Goal: Task Accomplishment & Management: Use online tool/utility

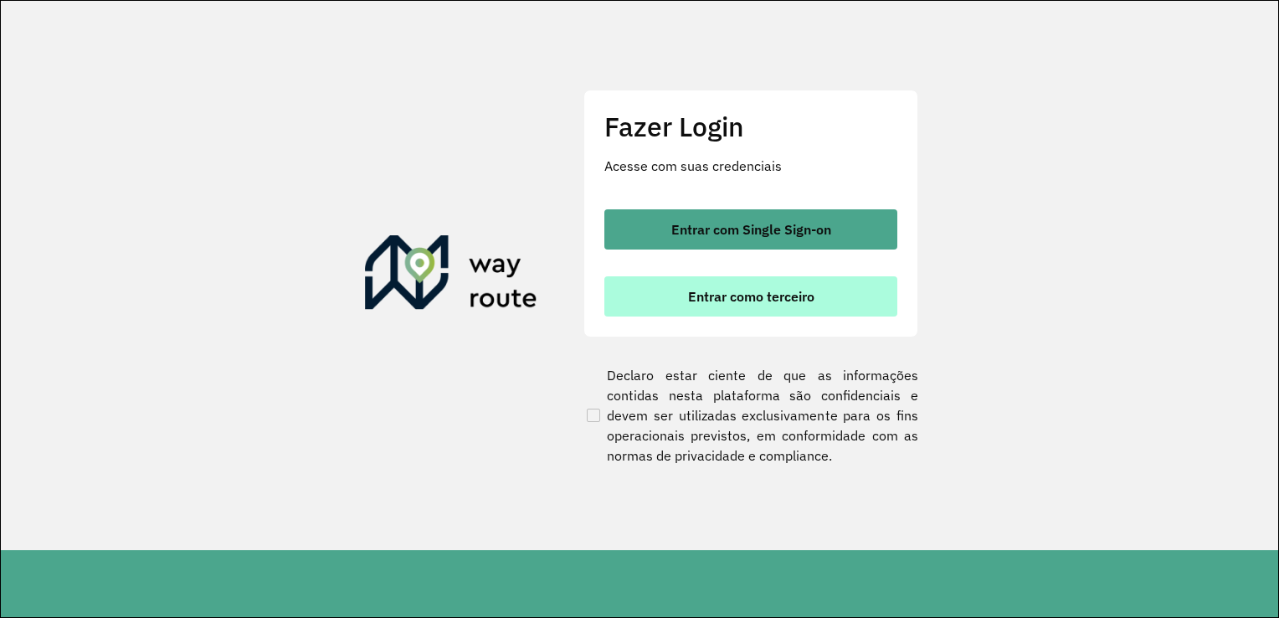
click at [752, 307] on button "Entrar como terceiro" at bounding box center [750, 296] width 293 height 40
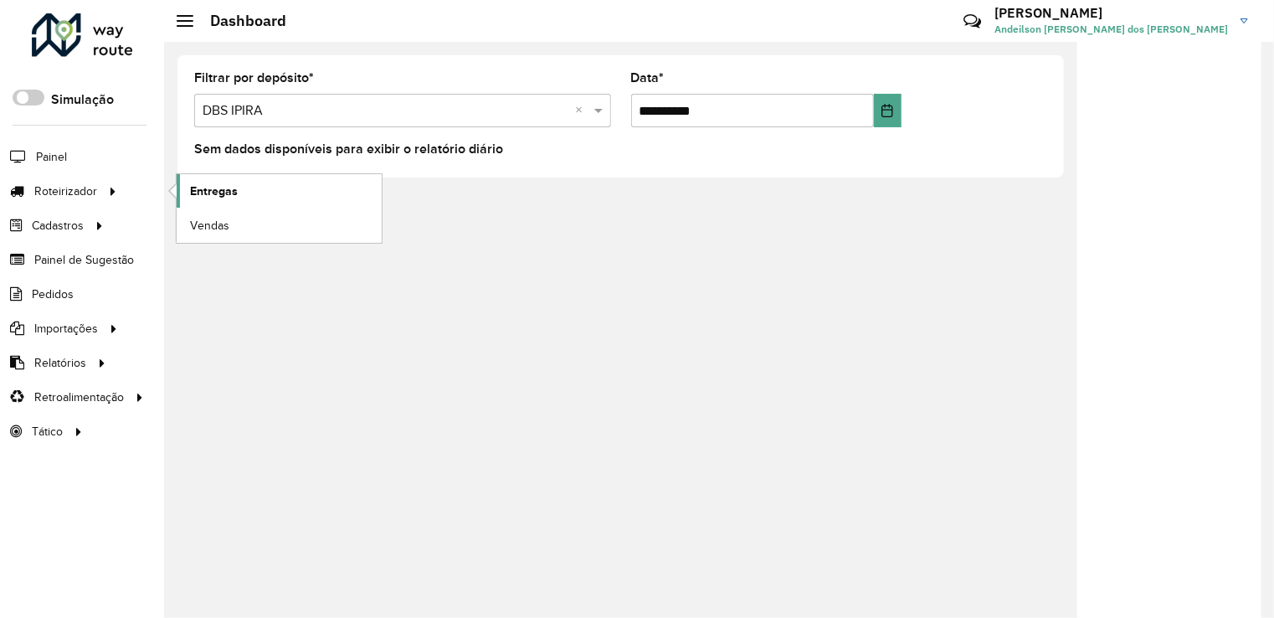
click at [214, 191] on span "Entregas" at bounding box center [214, 191] width 48 height 18
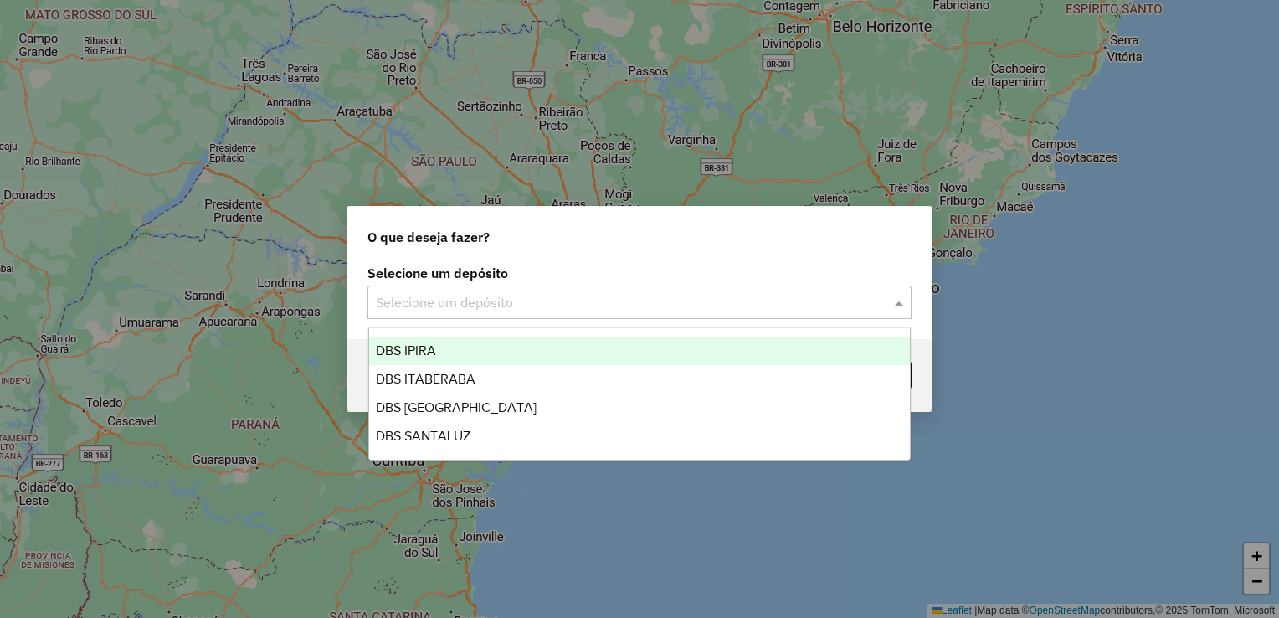
click at [445, 300] on input "text" at bounding box center [623, 303] width 494 height 20
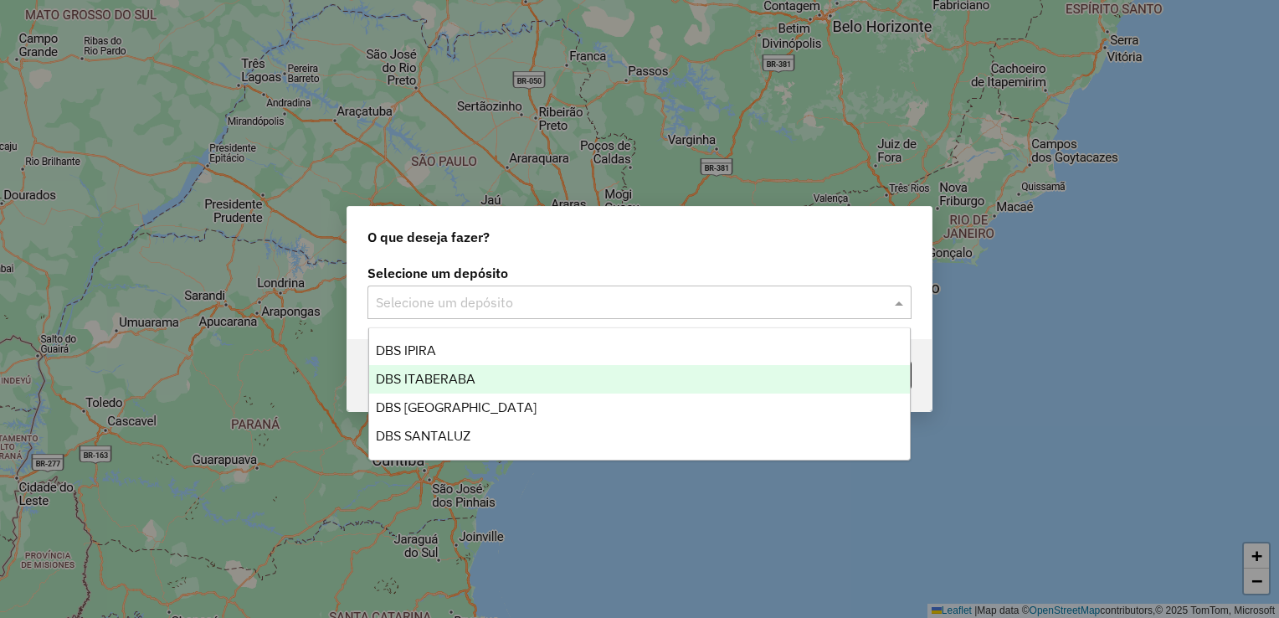
drag, startPoint x: 445, startPoint y: 369, endPoint x: 539, endPoint y: 359, distance: 94.3
click at [455, 370] on div "DBS ITABERABA" at bounding box center [640, 379] width 542 height 28
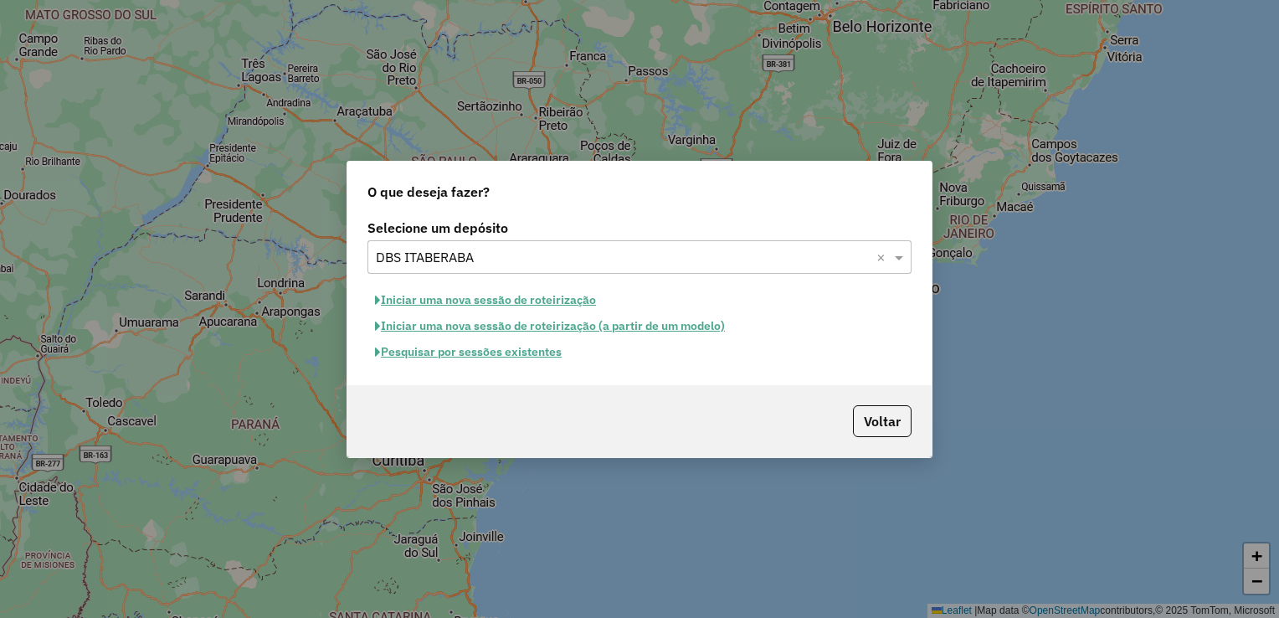
click at [435, 354] on button "Pesquisar por sessões existentes" at bounding box center [468, 352] width 202 height 26
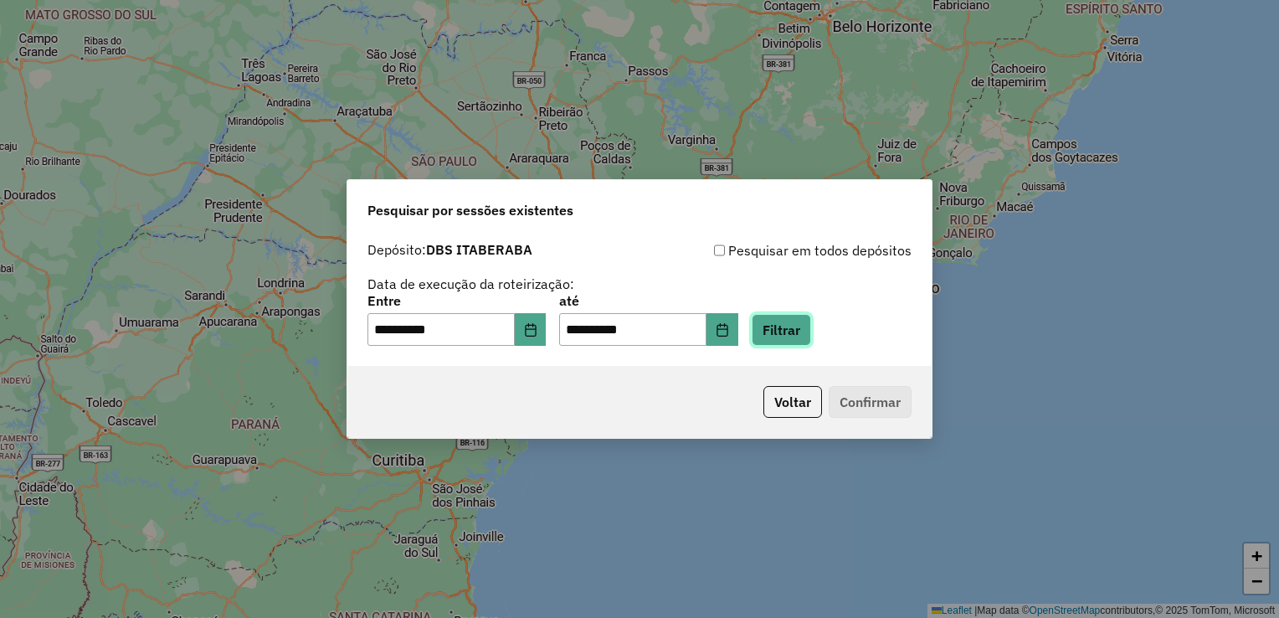
click at [810, 333] on button "Filtrar" at bounding box center [781, 330] width 59 height 32
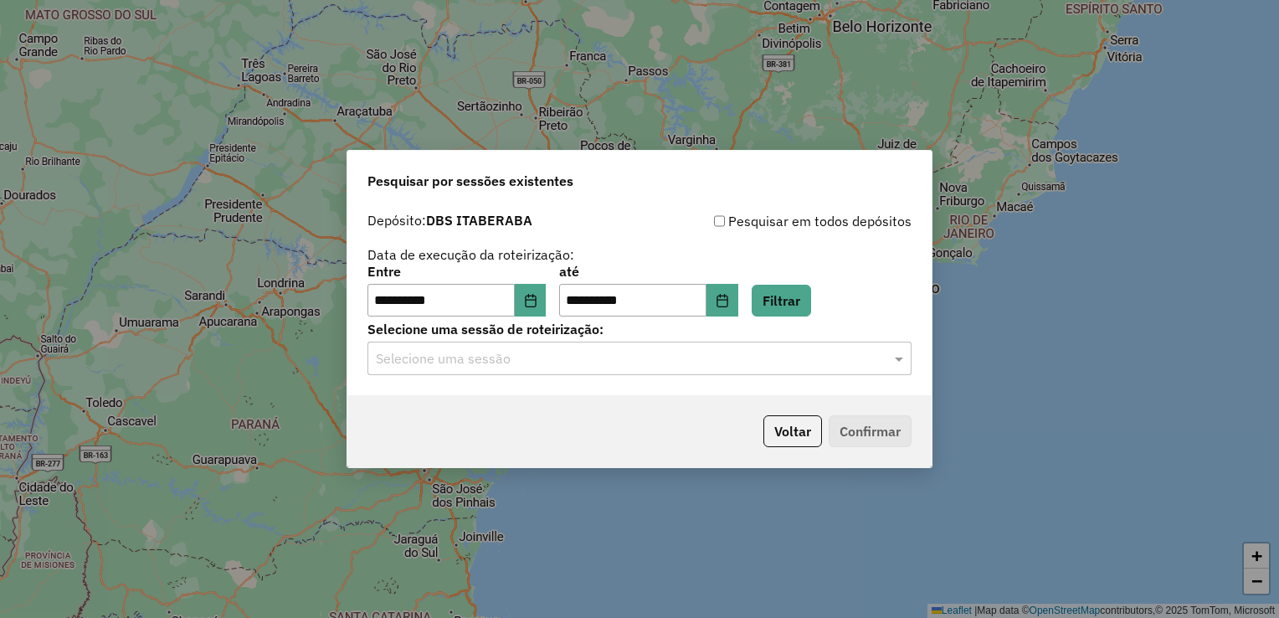
click at [727, 354] on input "text" at bounding box center [623, 359] width 494 height 20
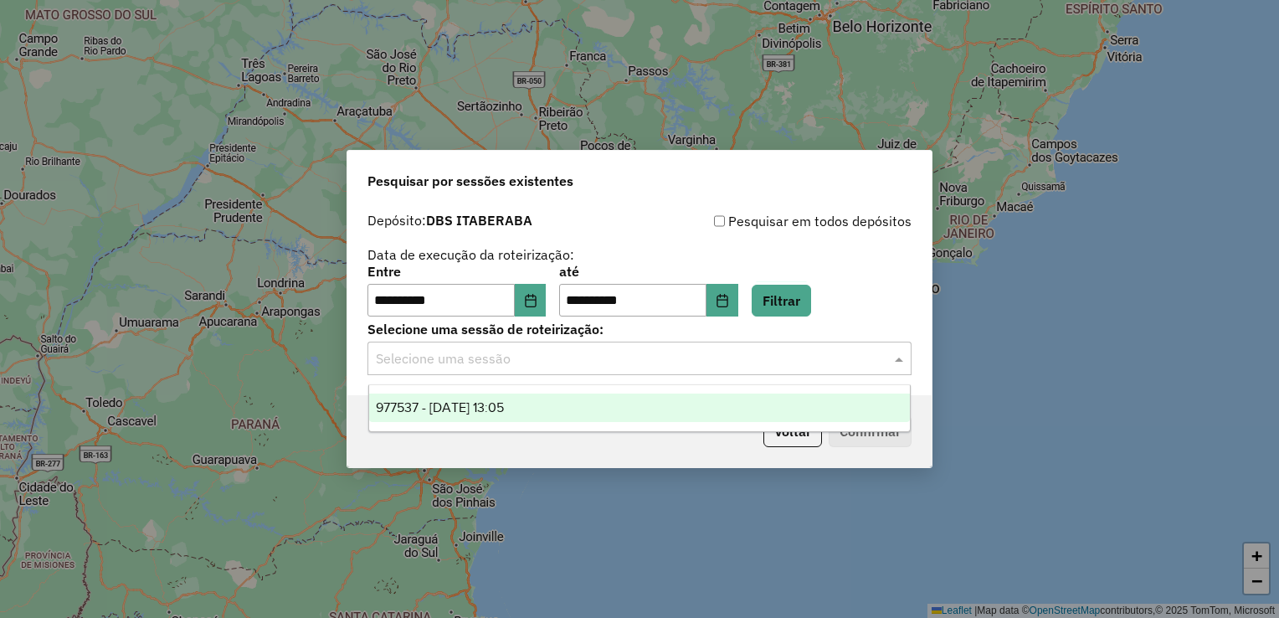
click at [578, 398] on div "977537 - 11/08/2025 13:05" at bounding box center [640, 407] width 542 height 28
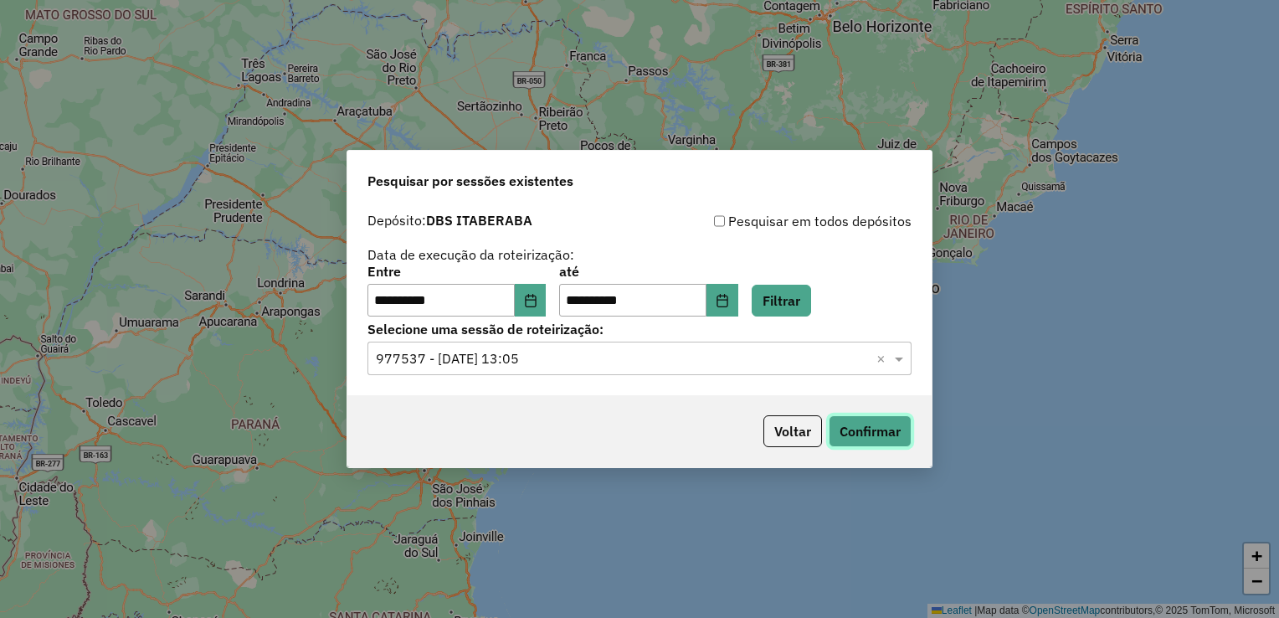
click at [852, 419] on button "Confirmar" at bounding box center [870, 431] width 83 height 32
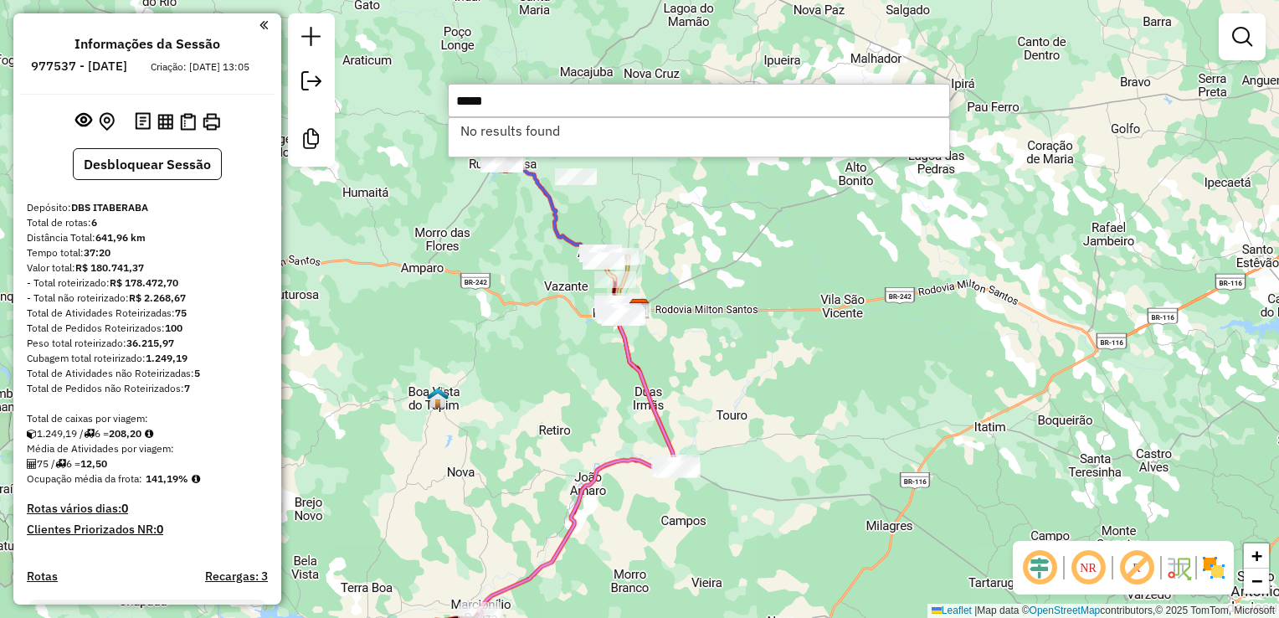
type input "*****"
click at [542, 423] on div "Janela de atendimento Grade de atendimento Capacidade Transportadoras Veículos …" at bounding box center [639, 309] width 1279 height 618
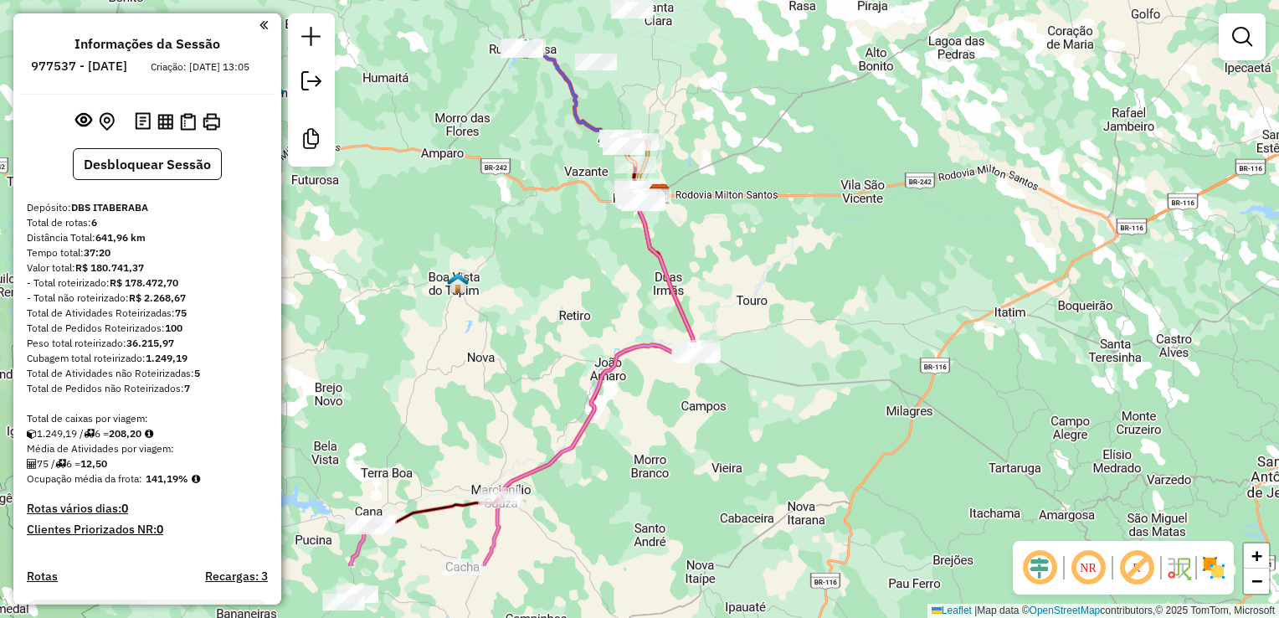
drag, startPoint x: 489, startPoint y: 559, endPoint x: 526, endPoint y: 340, distance: 222.5
click at [526, 340] on div "Janela de atendimento Grade de atendimento Capacidade Transportadoras Veículos …" at bounding box center [639, 309] width 1279 height 618
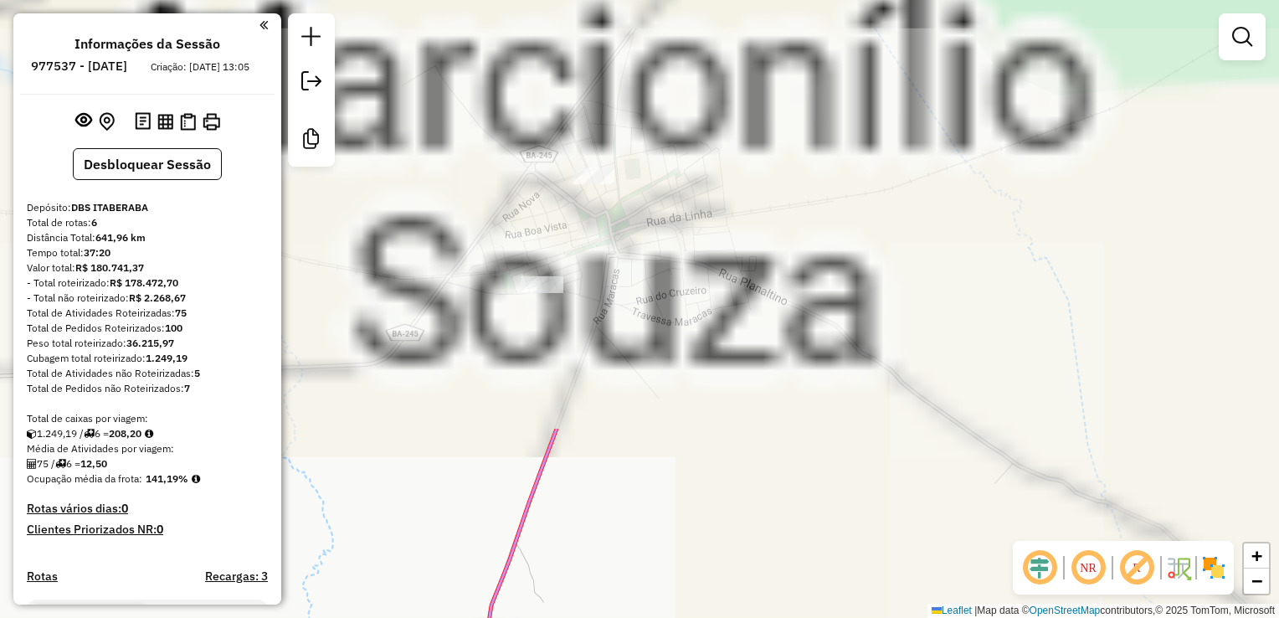
drag, startPoint x: 850, startPoint y: 170, endPoint x: 188, endPoint y: 660, distance: 824.0
click at [188, 617] on html "Aguarde... Pop-up bloqueado! Seu navegador bloqueou automáticamente a abertura …" at bounding box center [639, 309] width 1279 height 618
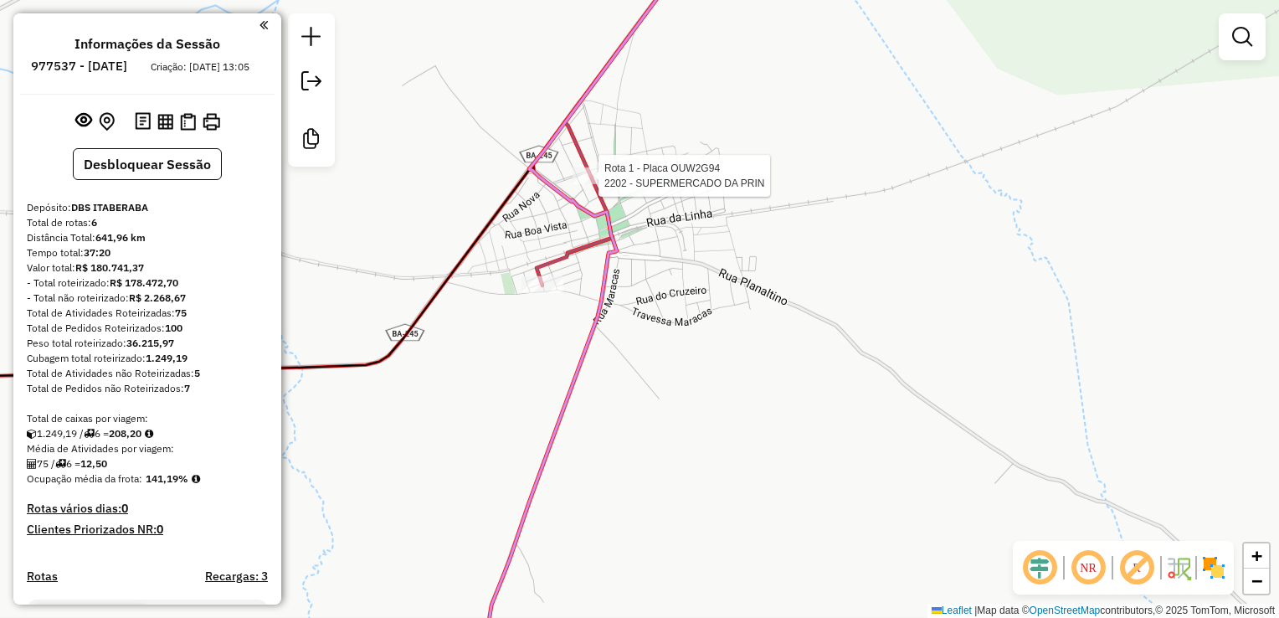
select select "**********"
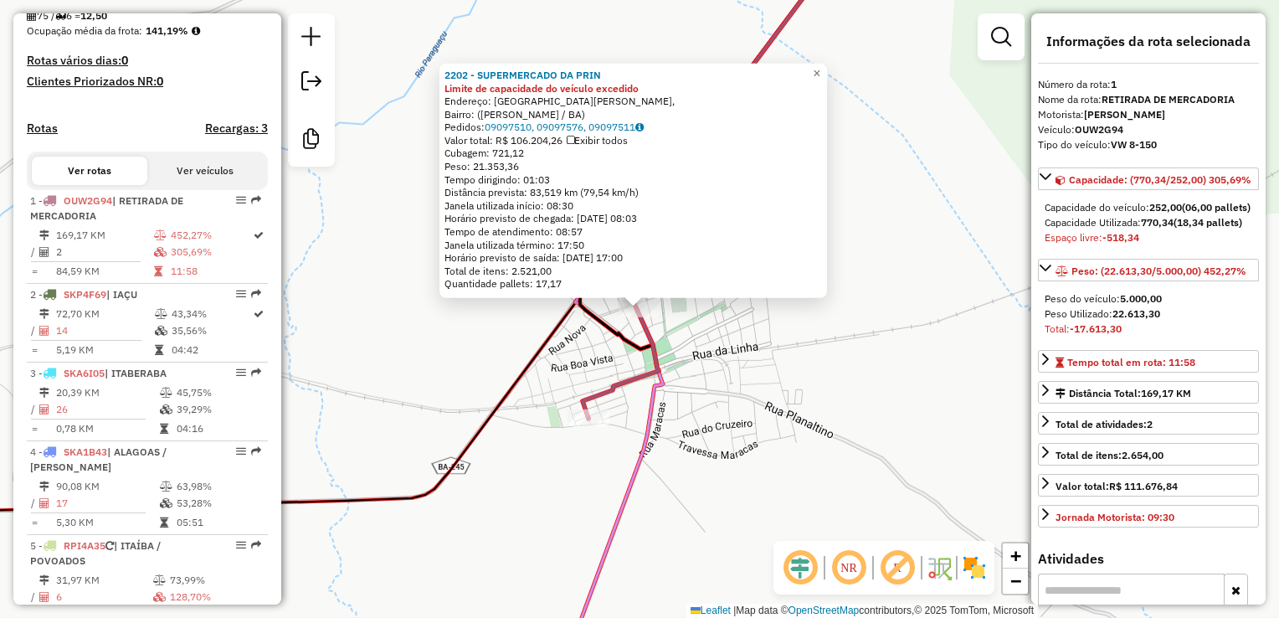
scroll to position [639, 0]
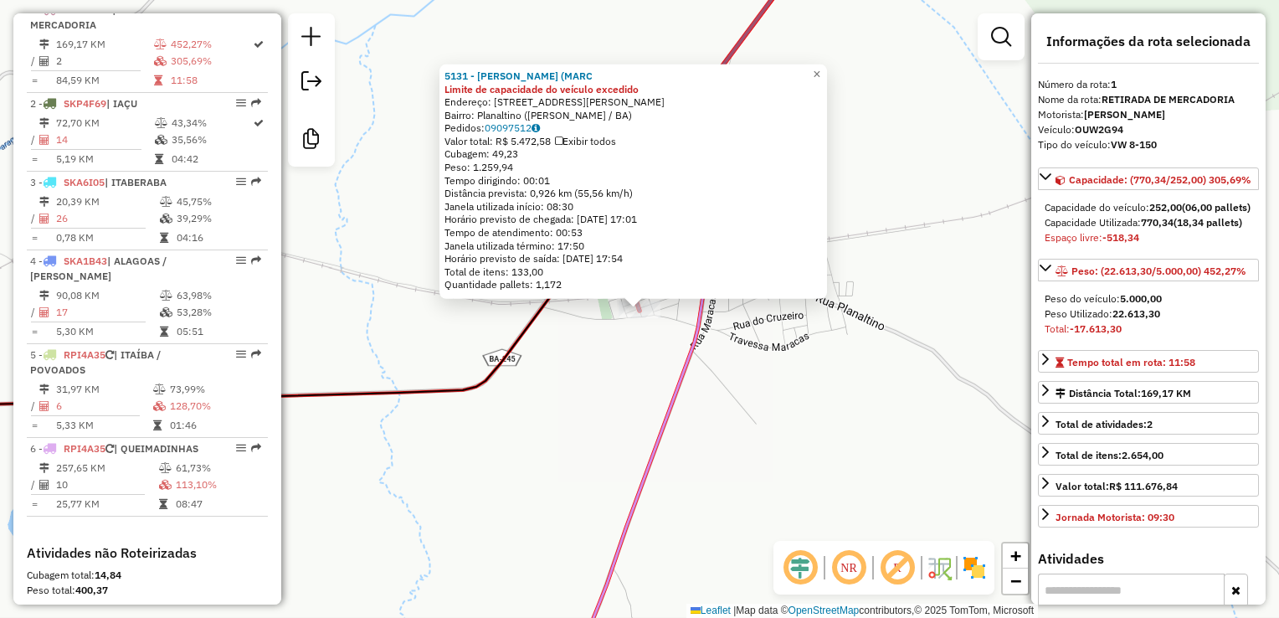
click at [613, 384] on div "5131 - MERCEARIA LIMA (MARC Limite de capacidade do veículo excedido Endereço: …" at bounding box center [639, 309] width 1279 height 618
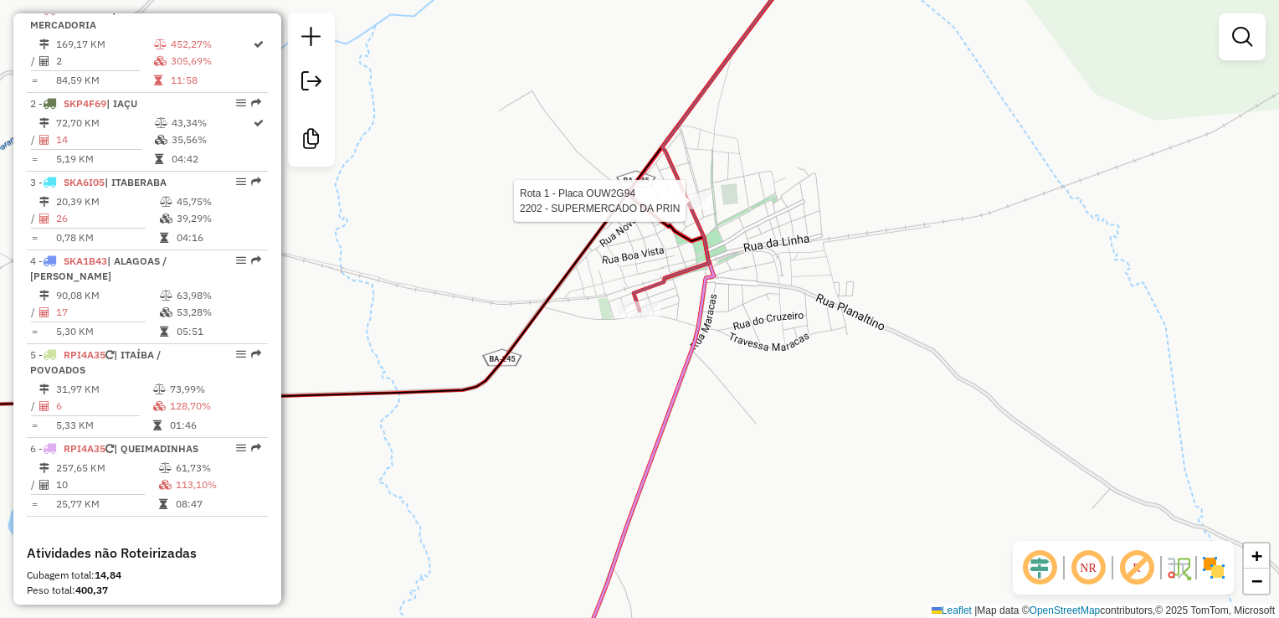
select select "**********"
